Goal: Task Accomplishment & Management: Use online tool/utility

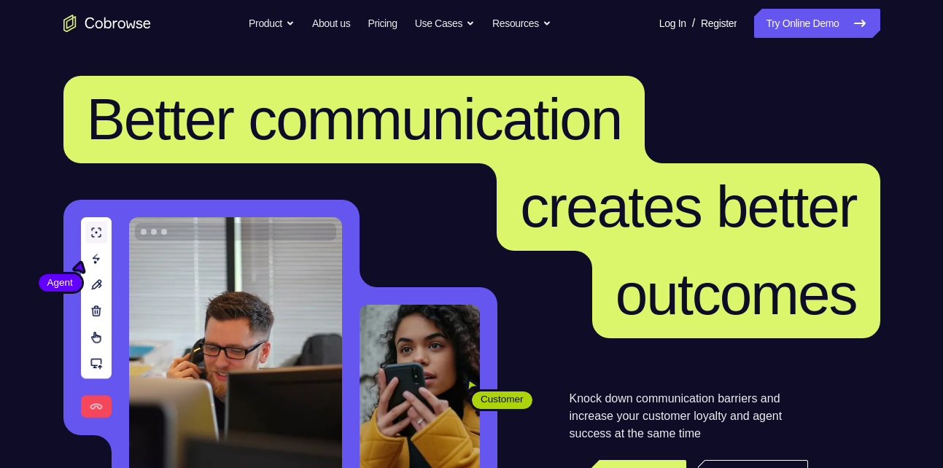
click at [803, 28] on link "Try Online Demo" at bounding box center [816, 23] width 125 height 29
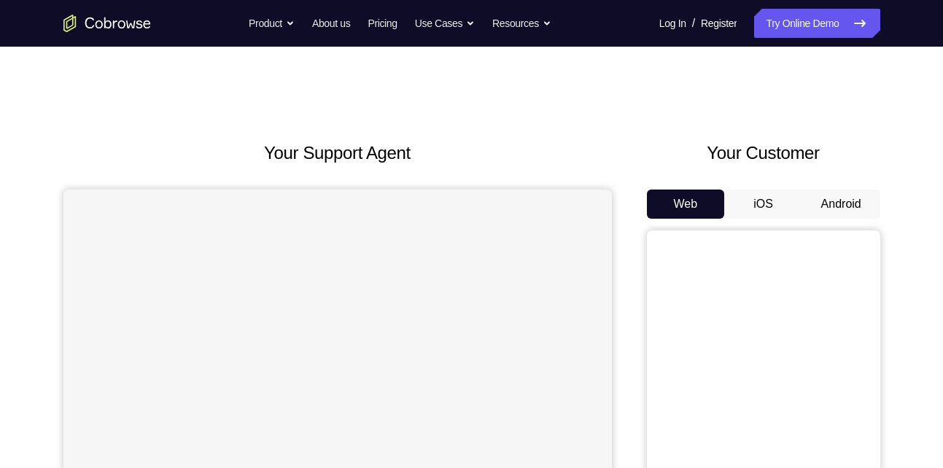
click at [824, 202] on button "Android" at bounding box center [842, 204] width 78 height 29
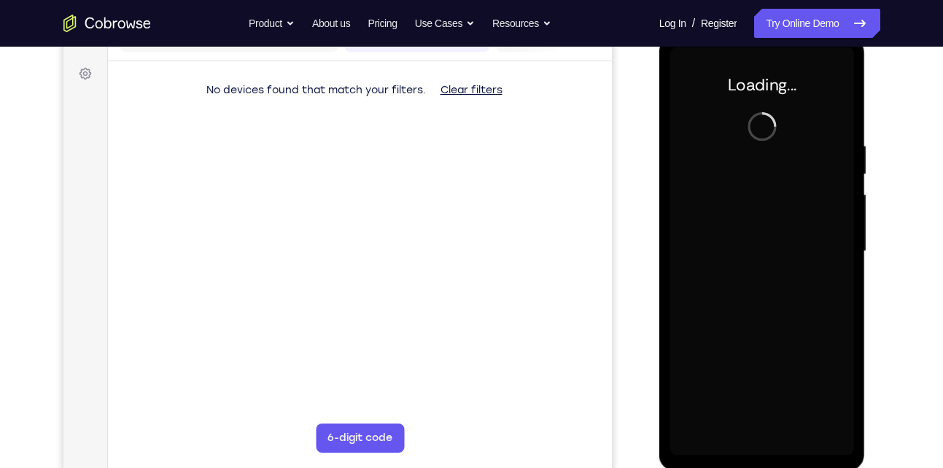
scroll to position [209, 0]
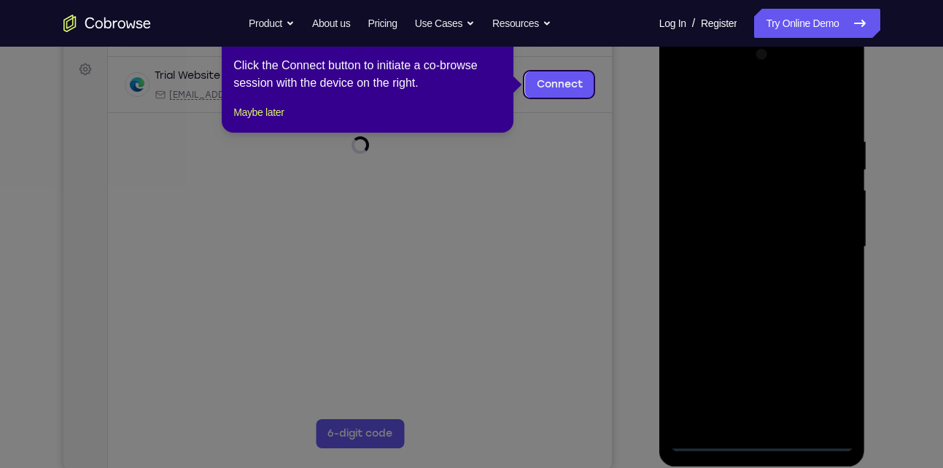
click at [767, 436] on div at bounding box center [762, 247] width 184 height 409
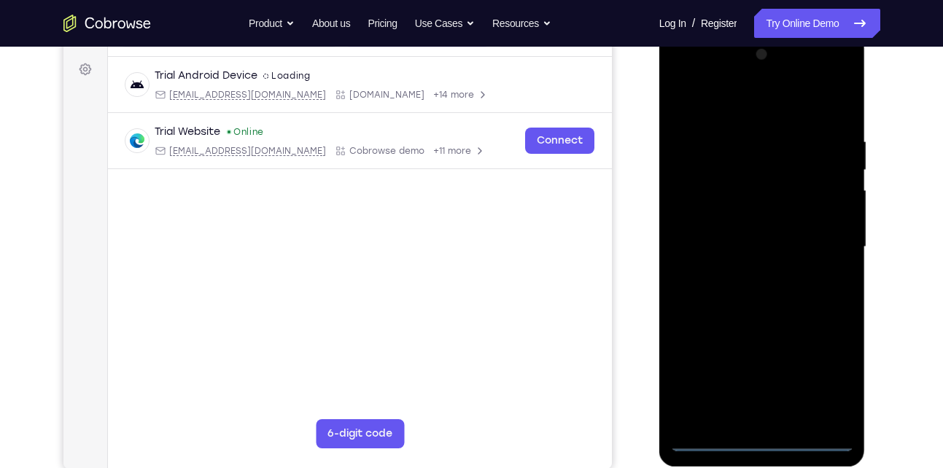
click at [819, 379] on div at bounding box center [762, 247] width 184 height 409
click at [750, 96] on div at bounding box center [762, 247] width 184 height 409
click at [819, 241] on div at bounding box center [762, 247] width 184 height 409
click at [743, 275] on div at bounding box center [762, 247] width 184 height 409
click at [749, 217] on div at bounding box center [762, 247] width 184 height 409
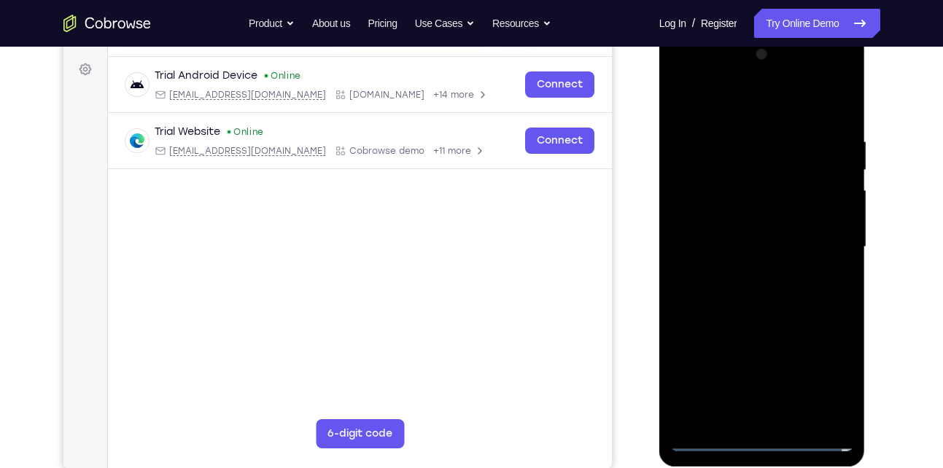
click at [746, 241] on div at bounding box center [762, 247] width 184 height 409
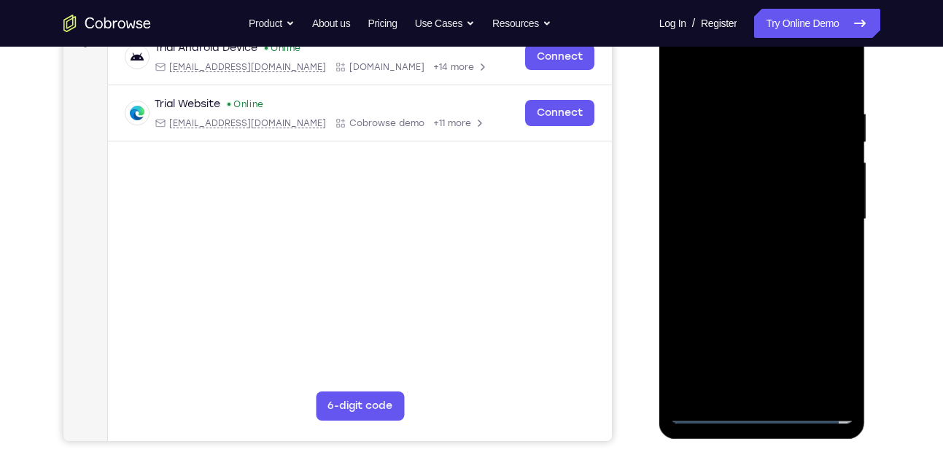
scroll to position [241, 0]
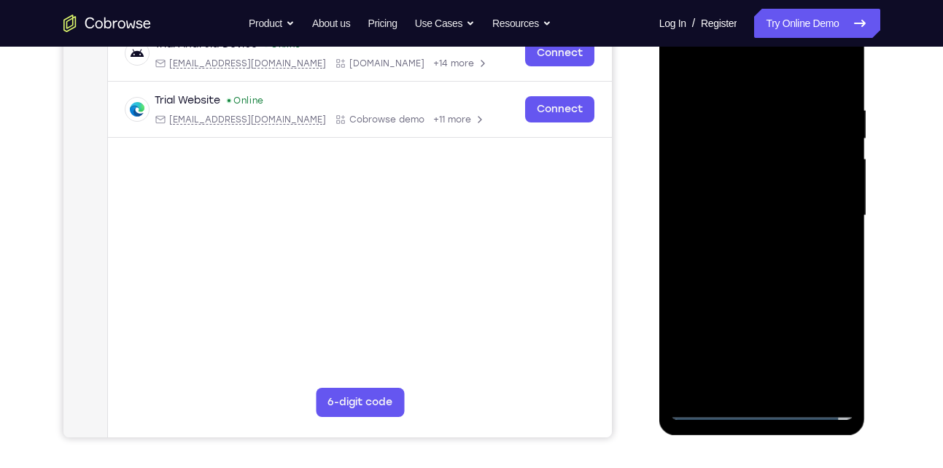
click at [845, 383] on div at bounding box center [762, 216] width 184 height 409
click at [832, 381] on div at bounding box center [762, 216] width 184 height 409
click at [763, 185] on div at bounding box center [762, 216] width 184 height 409
click at [745, 114] on div at bounding box center [762, 216] width 184 height 409
click at [830, 74] on div at bounding box center [762, 216] width 184 height 409
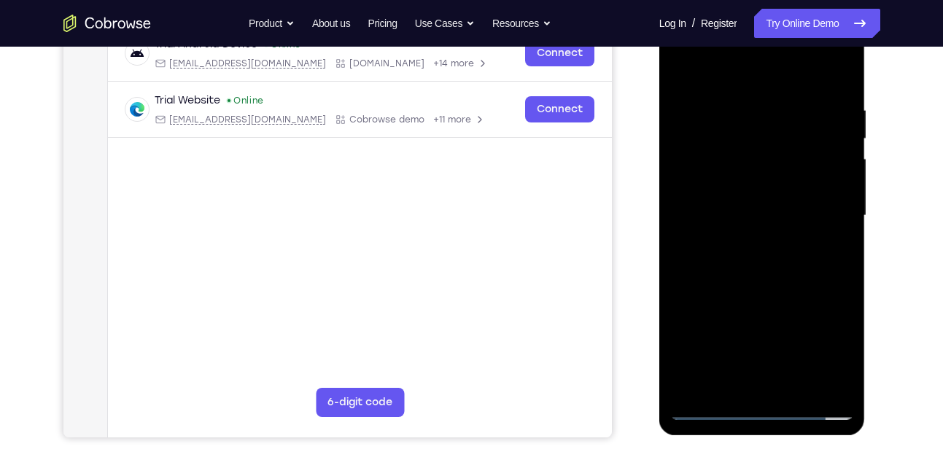
click at [849, 204] on div at bounding box center [762, 216] width 184 height 409
click at [823, 250] on div at bounding box center [762, 216] width 184 height 409
click at [835, 234] on div at bounding box center [762, 216] width 184 height 409
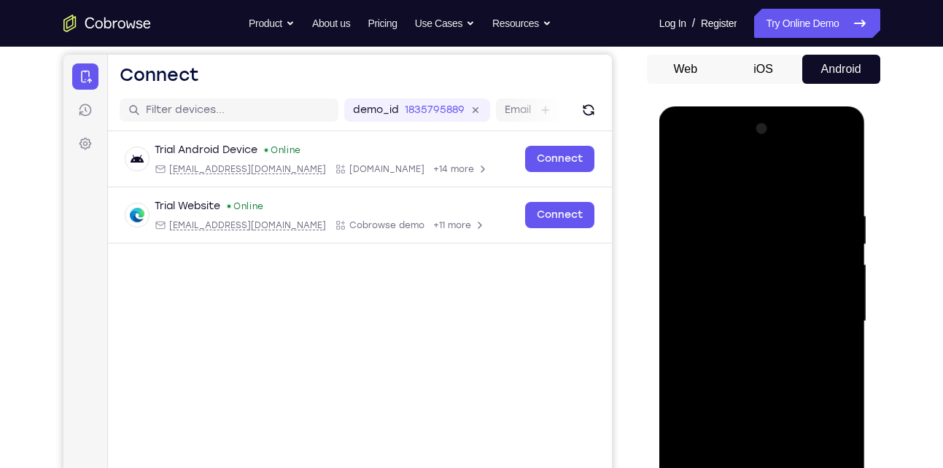
scroll to position [186, 0]
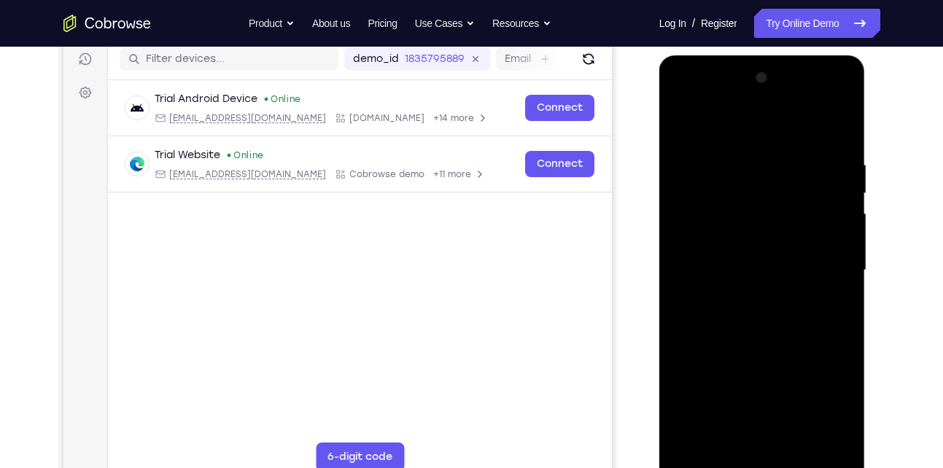
click at [837, 130] on div at bounding box center [762, 270] width 184 height 409
click at [840, 122] on div at bounding box center [762, 270] width 184 height 409
click at [714, 156] on div at bounding box center [762, 270] width 184 height 409
click at [705, 154] on div at bounding box center [762, 270] width 184 height 409
click at [681, 120] on div at bounding box center [762, 270] width 184 height 409
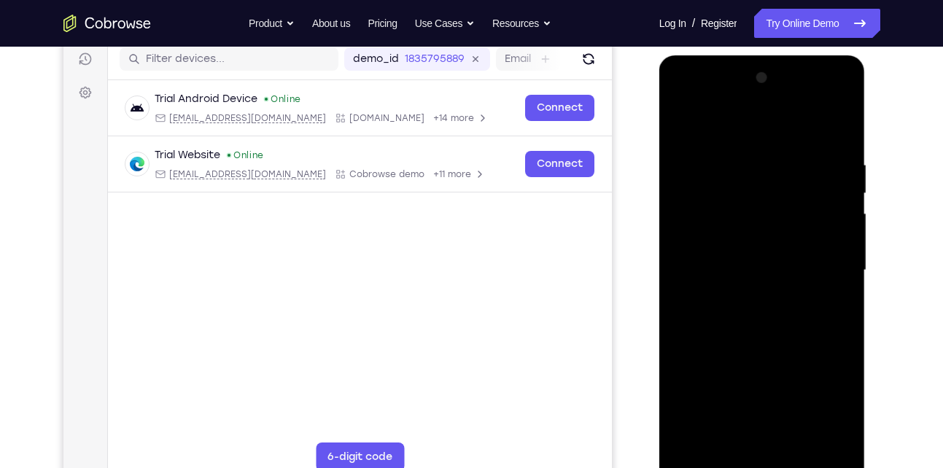
click at [801, 154] on div at bounding box center [762, 270] width 184 height 409
click at [684, 125] on div at bounding box center [762, 270] width 184 height 409
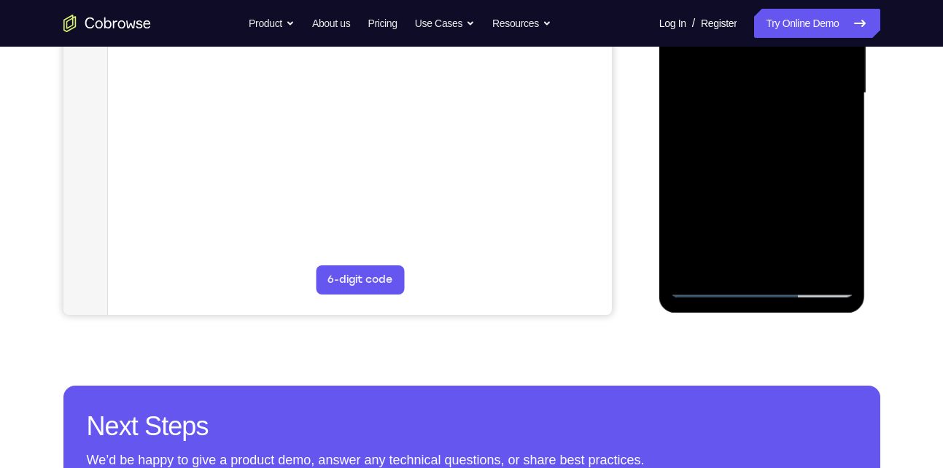
scroll to position [374, 0]
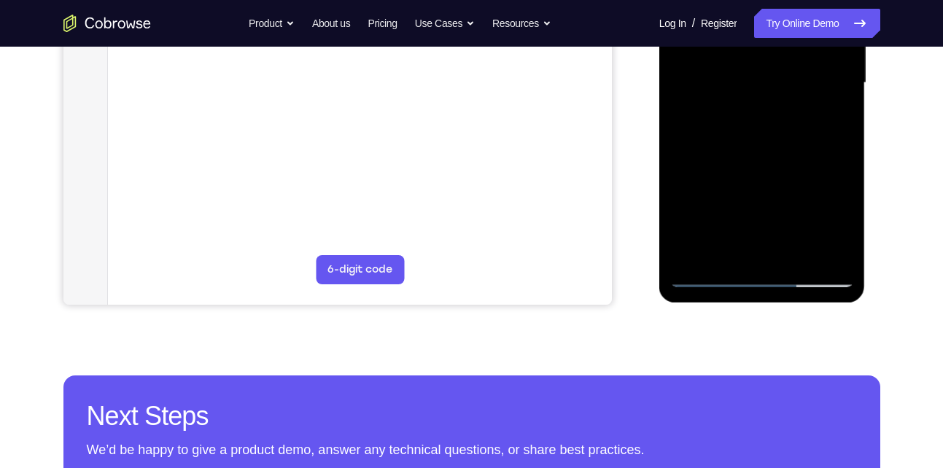
click at [798, 256] on div at bounding box center [762, 83] width 184 height 409
click at [789, 159] on div at bounding box center [762, 83] width 184 height 409
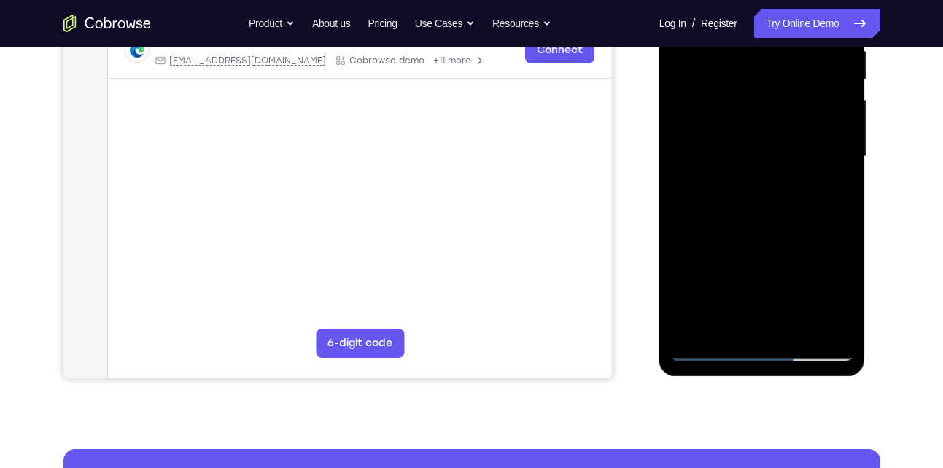
scroll to position [296, 0]
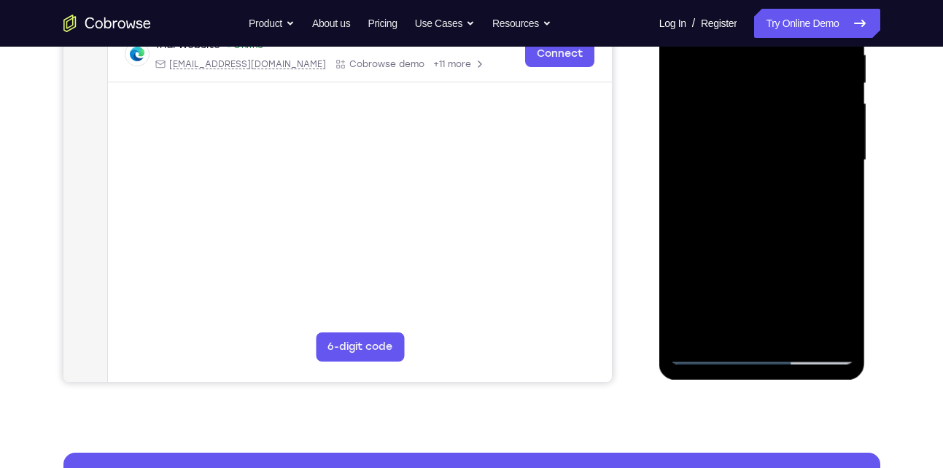
click at [789, 159] on div at bounding box center [762, 160] width 184 height 409
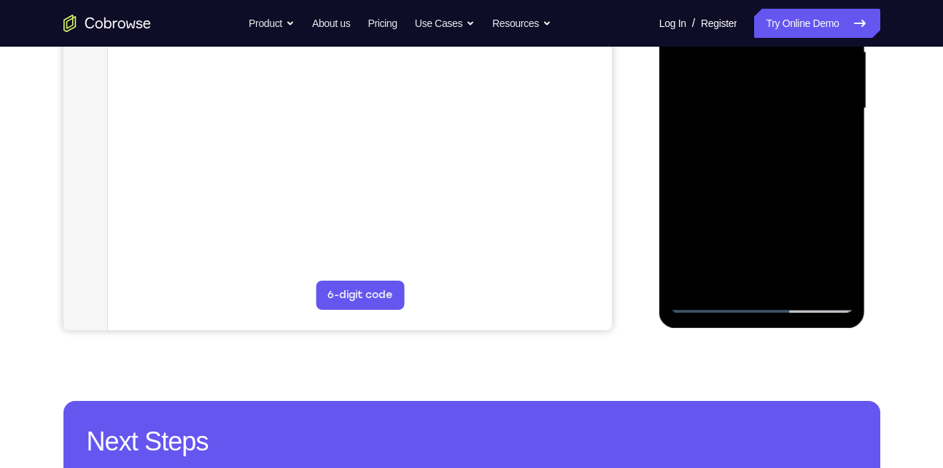
click at [714, 306] on div at bounding box center [762, 108] width 184 height 409
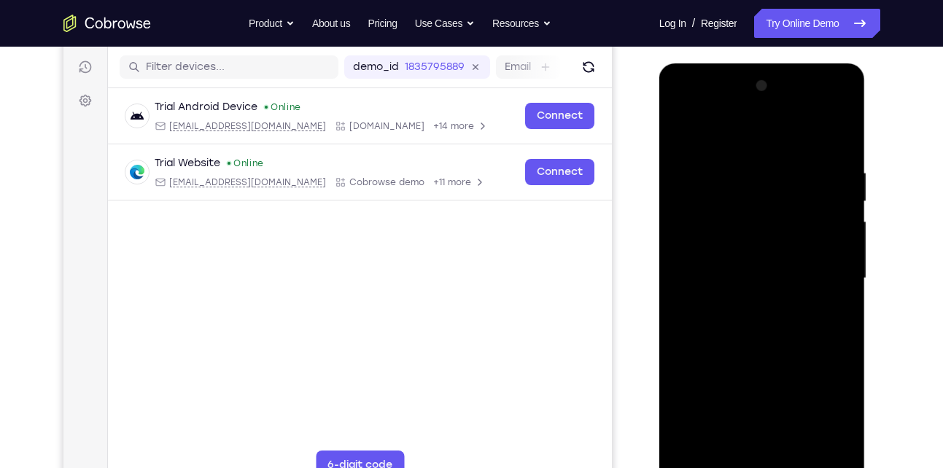
scroll to position [190, 0]
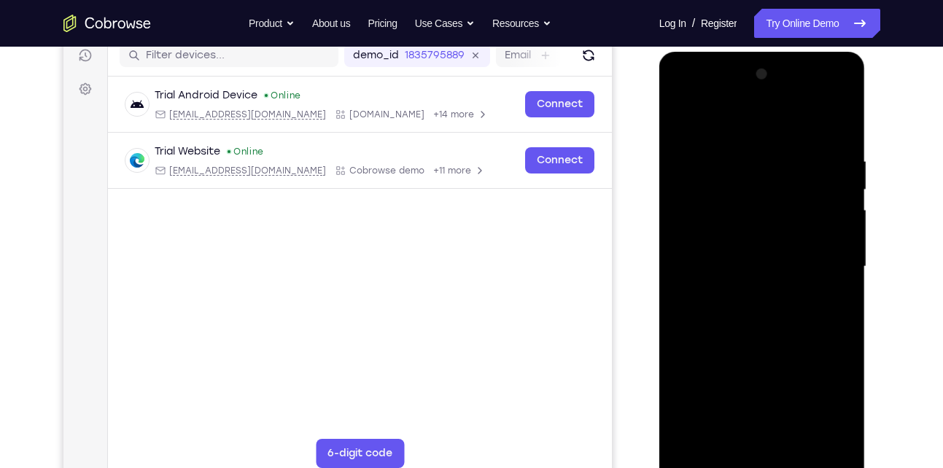
click at [792, 147] on div at bounding box center [762, 267] width 184 height 409
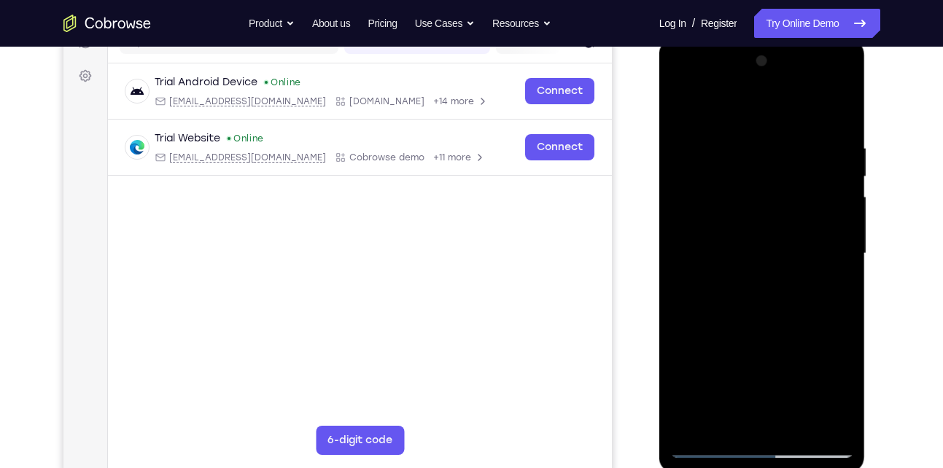
scroll to position [201, 0]
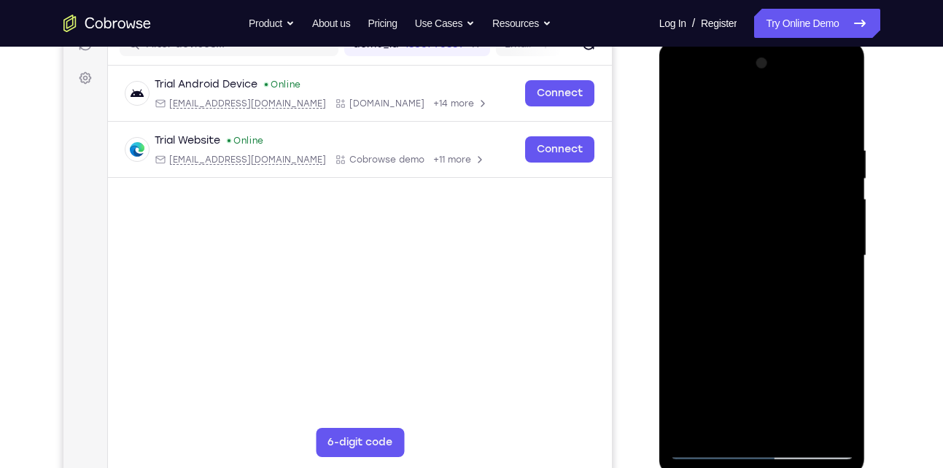
click at [833, 223] on div at bounding box center [762, 256] width 184 height 409
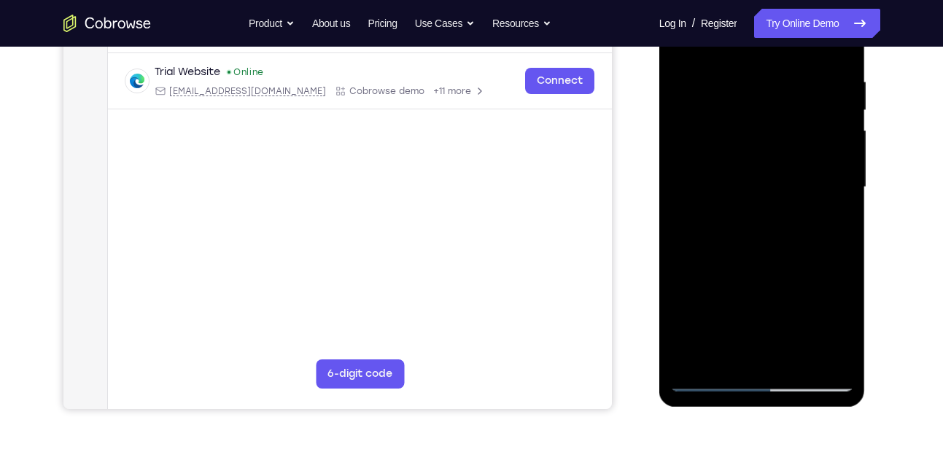
scroll to position [276, 0]
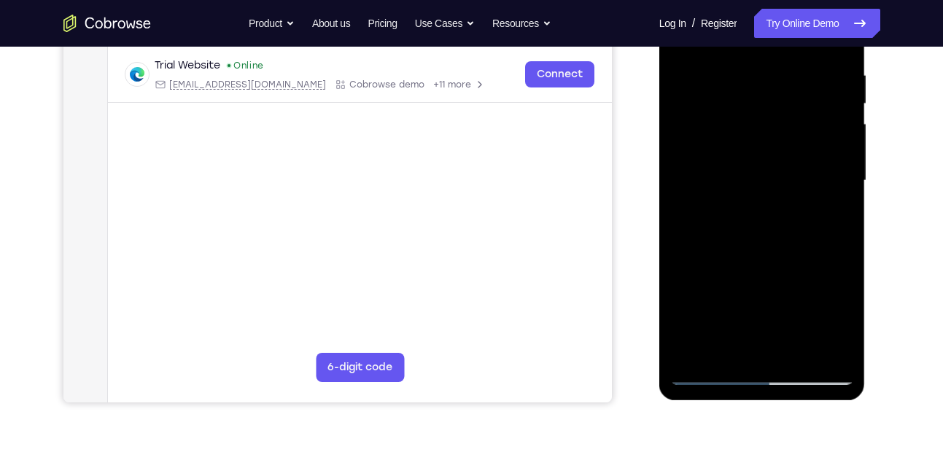
click at [819, 349] on div at bounding box center [762, 181] width 184 height 409
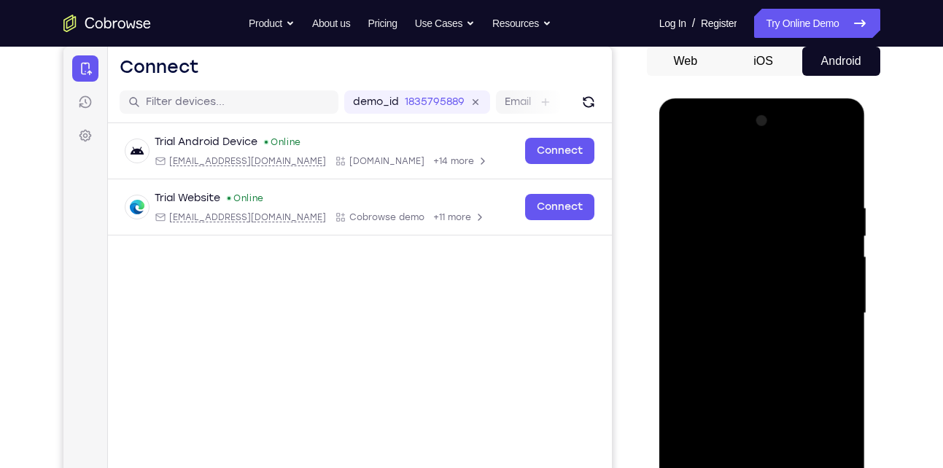
scroll to position [142, 0]
click at [840, 170] on div at bounding box center [762, 314] width 184 height 409
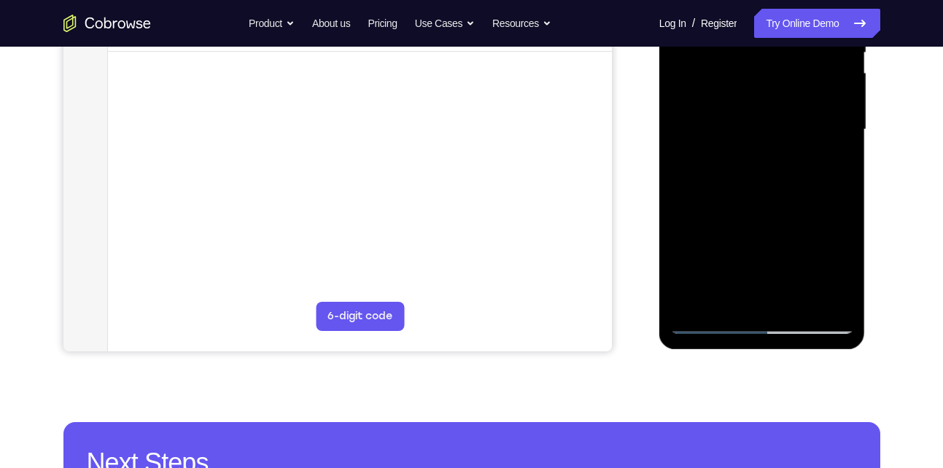
scroll to position [334, 0]
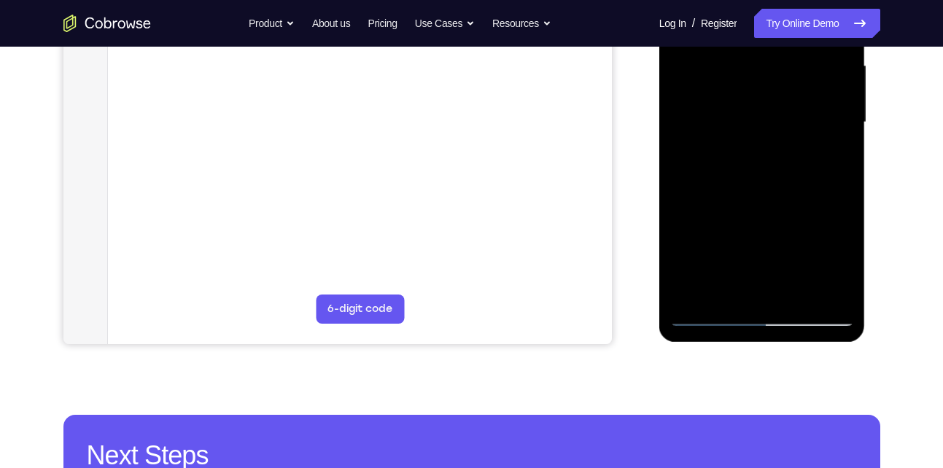
click at [697, 294] on div at bounding box center [762, 122] width 184 height 409
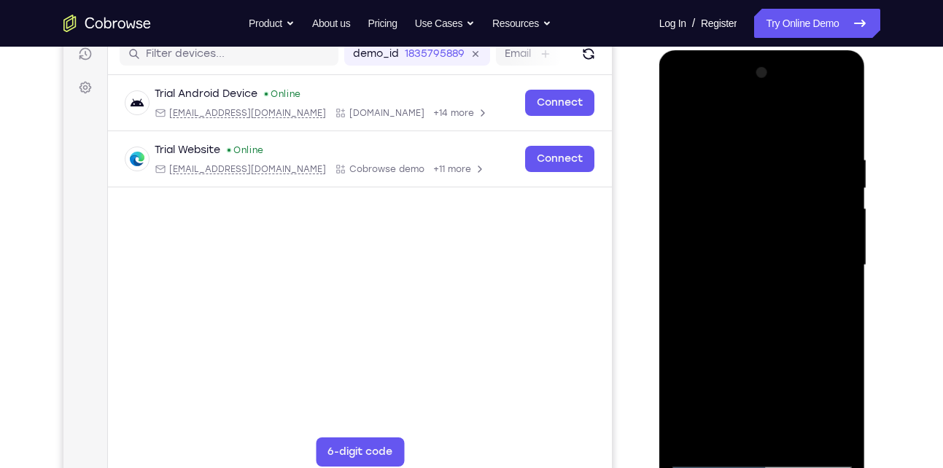
scroll to position [188, 0]
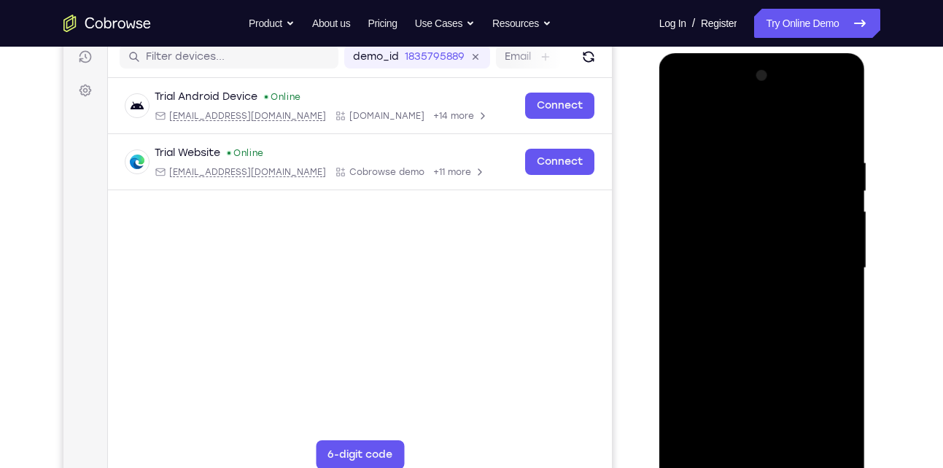
drag, startPoint x: 785, startPoint y: 168, endPoint x: 795, endPoint y: 276, distance: 108.5
click at [795, 276] on div at bounding box center [762, 268] width 184 height 409
click at [840, 119] on div at bounding box center [762, 268] width 184 height 409
click at [685, 121] on div at bounding box center [762, 268] width 184 height 409
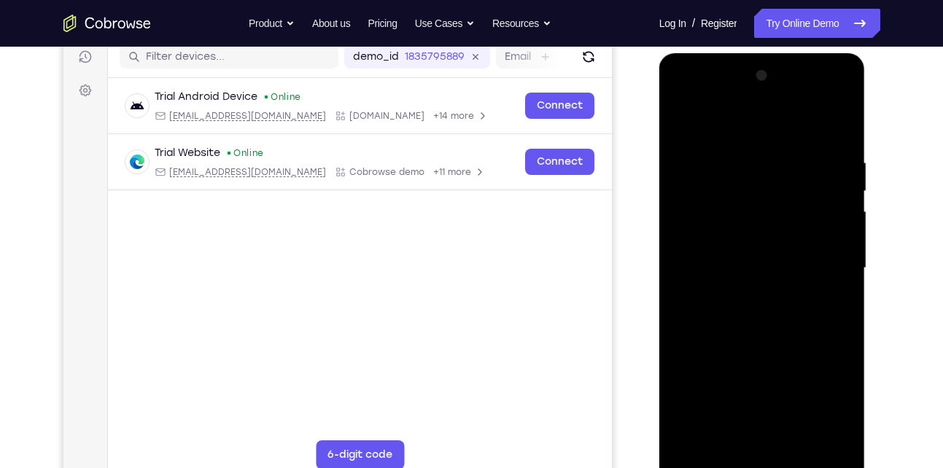
click at [752, 148] on div at bounding box center [762, 268] width 184 height 409
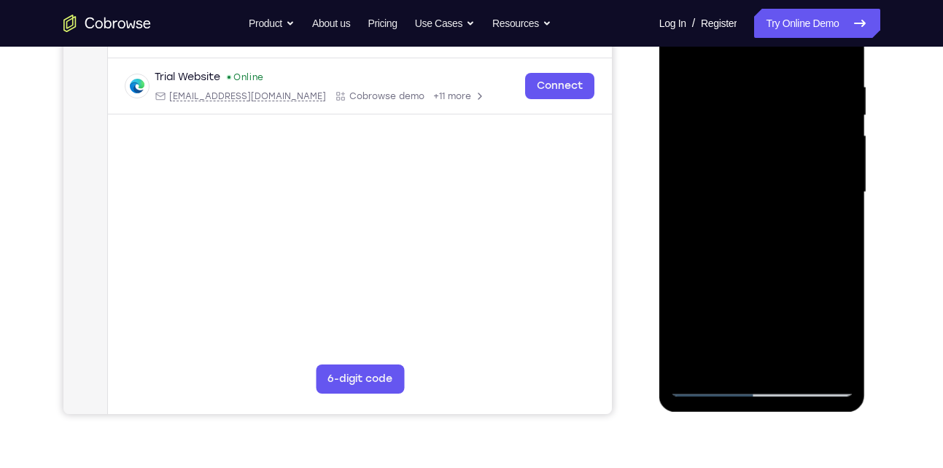
click at [832, 232] on div at bounding box center [762, 192] width 184 height 409
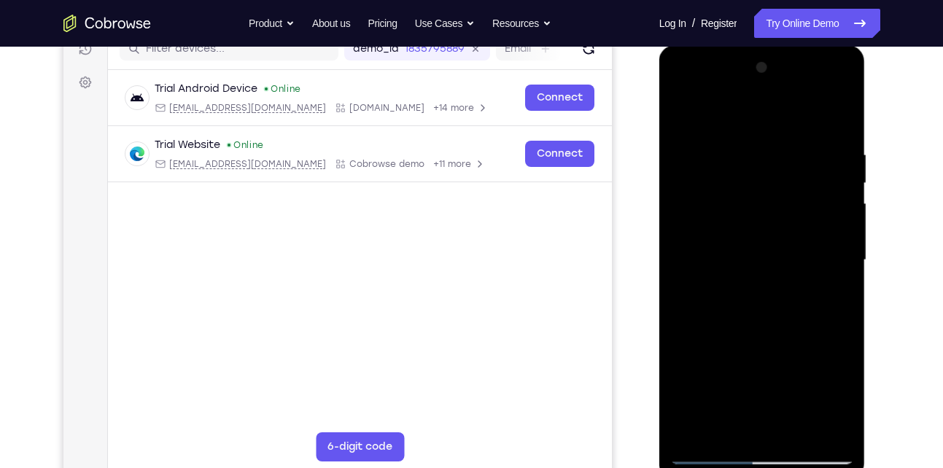
scroll to position [194, 0]
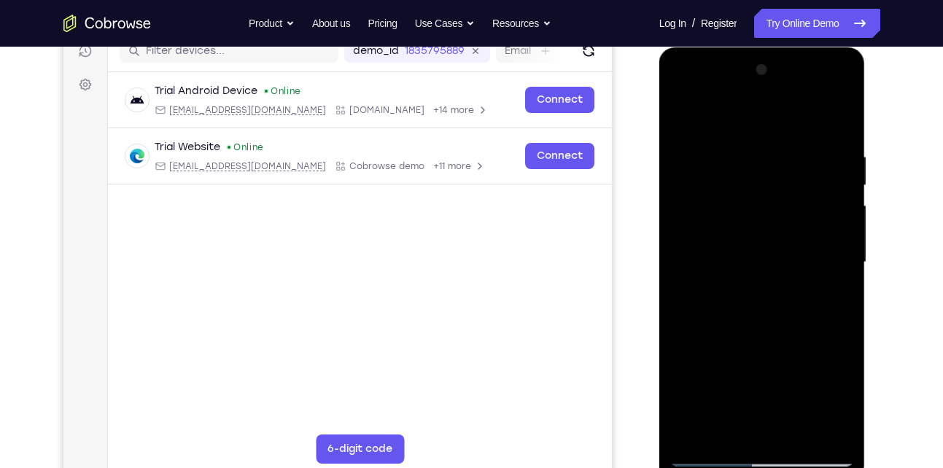
click at [684, 234] on div at bounding box center [762, 262] width 184 height 409
click at [845, 226] on div at bounding box center [762, 262] width 184 height 409
click at [840, 233] on div at bounding box center [762, 262] width 184 height 409
click at [838, 118] on div at bounding box center [762, 262] width 184 height 409
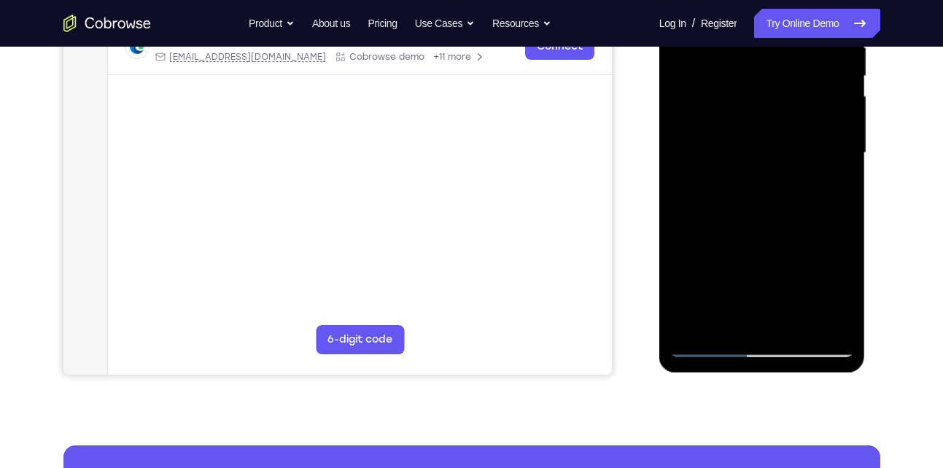
scroll to position [306, 0]
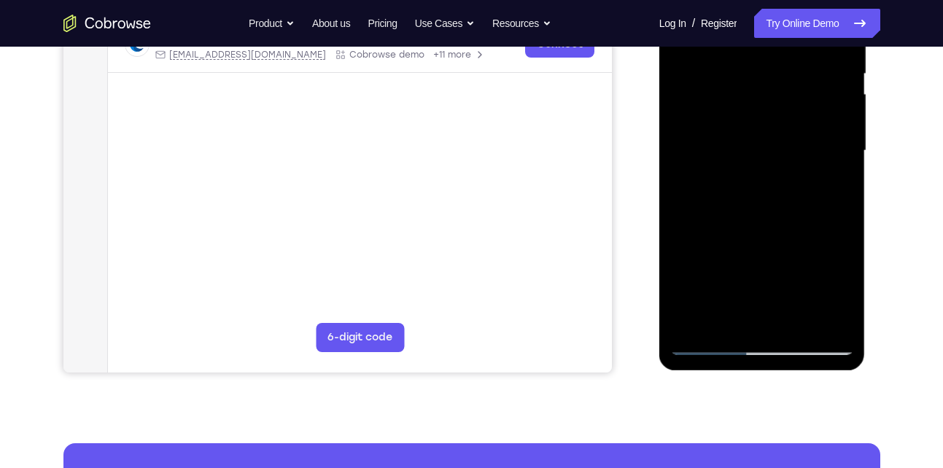
click at [680, 209] on div at bounding box center [762, 151] width 184 height 409
click at [843, 212] on div at bounding box center [762, 151] width 184 height 409
